Goal: Communication & Community: Answer question/provide support

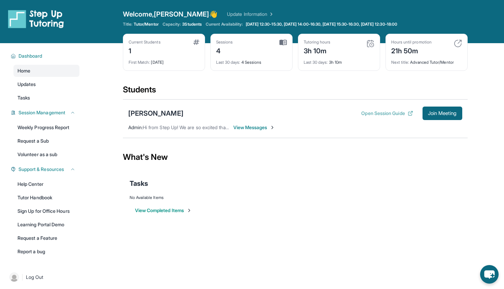
click at [381, 112] on button "Open Session Guide" at bounding box center [388, 113] width 52 height 7
click at [445, 114] on span "Join Meeting" at bounding box center [442, 113] width 29 height 4
click at [153, 113] on div "[PERSON_NAME]" at bounding box center [155, 113] width 55 height 9
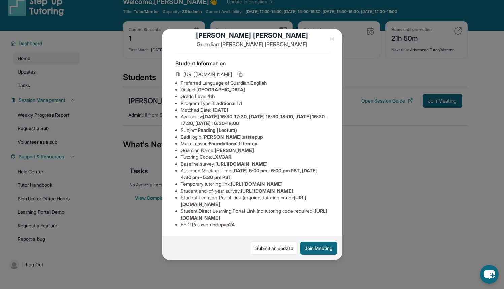
scroll to position [9, 0]
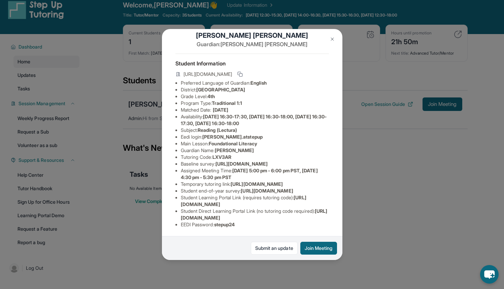
click at [264, 214] on span "https://student-portal.stepuptutoring.org/student/LXV3AR" at bounding box center [254, 214] width 147 height 12
click at [269, 221] on li "EEDI Password : stepup24" at bounding box center [255, 224] width 148 height 7
drag, startPoint x: 180, startPoint y: 213, endPoint x: 322, endPoint y: 210, distance: 142.2
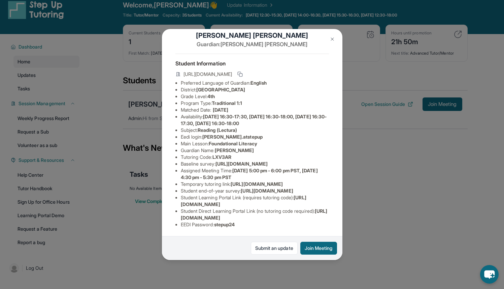
click at [322, 210] on ul "Preferred Language of Guardian: English District: Wiseburn Unified School Distr…" at bounding box center [253, 154] width 154 height 148
copy span "https://student-portal.stepuptutoring.org/student/LXV3AR"
click at [330, 38] on img at bounding box center [332, 38] width 5 height 5
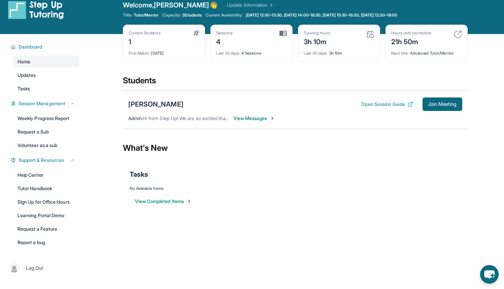
click at [244, 121] on span "View Messages" at bounding box center [255, 118] width 42 height 7
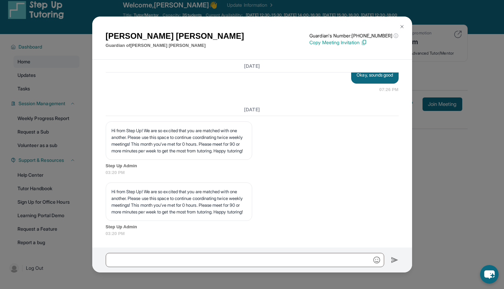
scroll to position [1408, 0]
click at [209, 253] on input "text" at bounding box center [245, 260] width 279 height 14
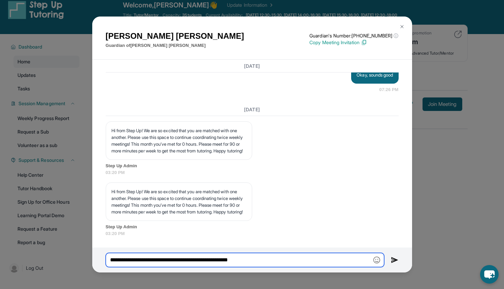
click at [115, 260] on input "**********" at bounding box center [245, 260] width 279 height 14
type input "**********"
click at [263, 259] on input "**********" at bounding box center [245, 260] width 279 height 14
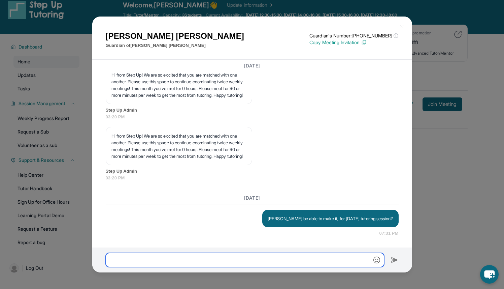
scroll to position [1463, 0]
click at [404, 27] on img at bounding box center [402, 26] width 5 height 5
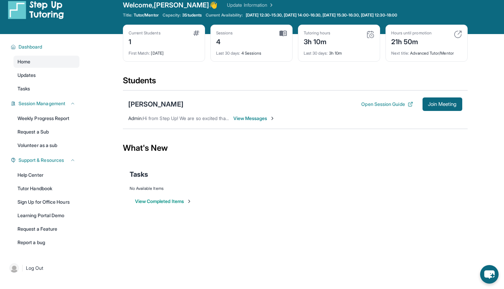
click at [366, 107] on div "Open Session Guide Join Meeting" at bounding box center [412, 103] width 101 height 13
click at [374, 101] on button "Open Session Guide" at bounding box center [388, 104] width 52 height 7
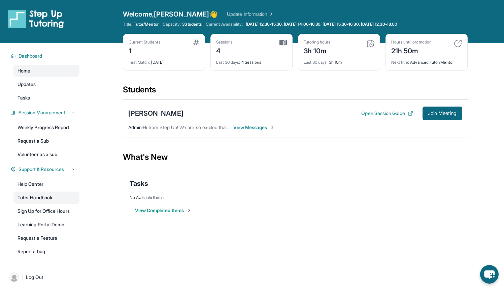
click at [68, 197] on link "Tutor Handbook" at bounding box center [46, 197] width 66 height 12
